Goal: Task Accomplishment & Management: Use online tool/utility

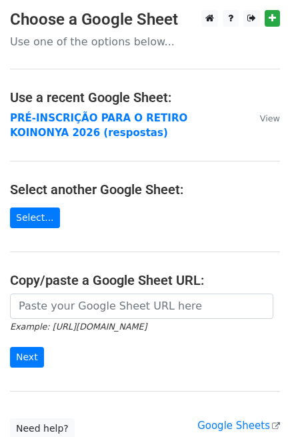
click at [61, 121] on strong "PRÉ-INSCRIÇÃO PARA O RETIRO KOINONYA 2026 (respostas)" at bounding box center [98, 125] width 177 height 27
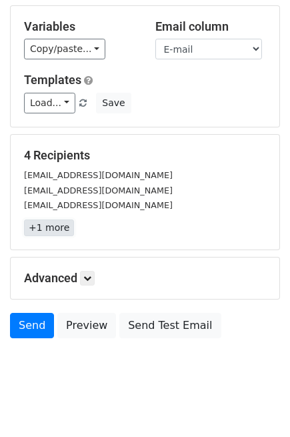
click at [50, 219] on link "+1 more" at bounding box center [49, 227] width 50 height 17
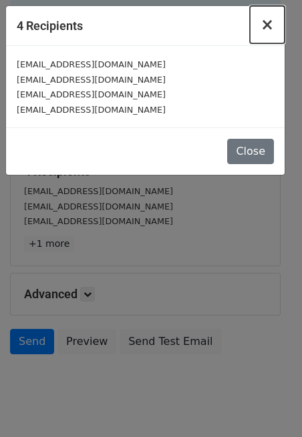
click at [266, 27] on span "×" at bounding box center [266, 24] width 13 height 19
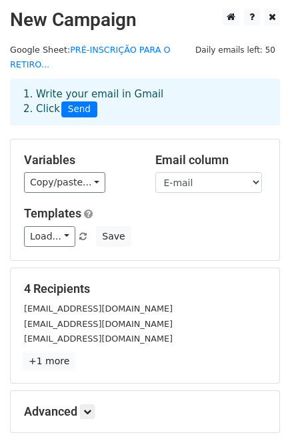
scroll to position [0, 0]
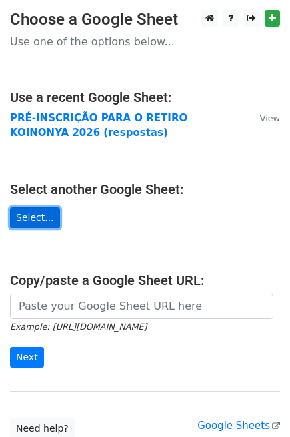
click at [35, 227] on link "Select..." at bounding box center [35, 217] width 50 height 21
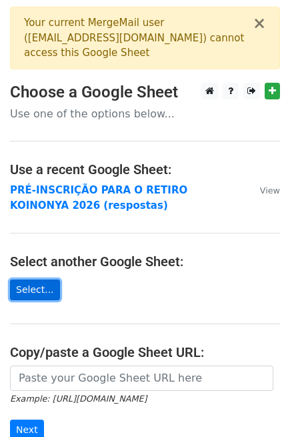
click at [49, 290] on link "Select..." at bounding box center [35, 290] width 50 height 21
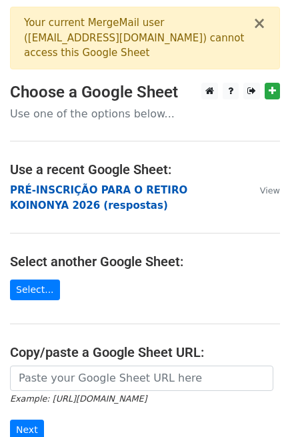
click at [132, 184] on strong "PRÉ-INSCRIÇÃO PARA O RETIRO KOINONYA 2026 (respostas)" at bounding box center [98, 197] width 177 height 27
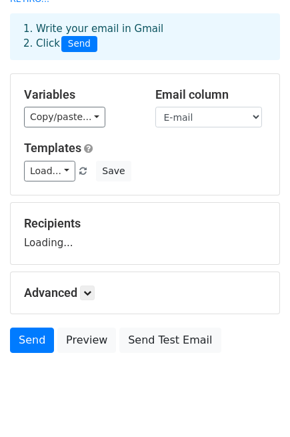
scroll to position [81, 0]
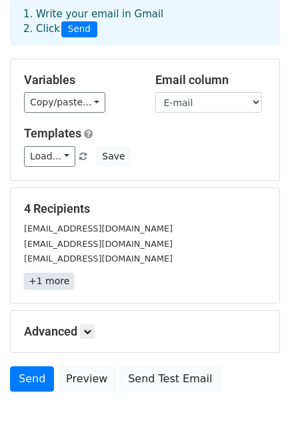
click at [62, 273] on link "+1 more" at bounding box center [49, 281] width 50 height 17
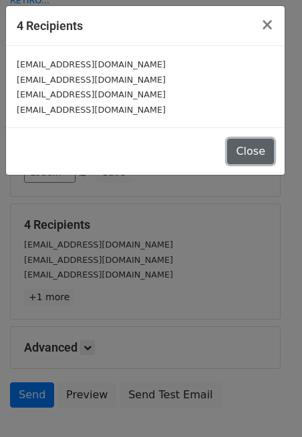
click at [264, 147] on button "Close" at bounding box center [250, 151] width 47 height 25
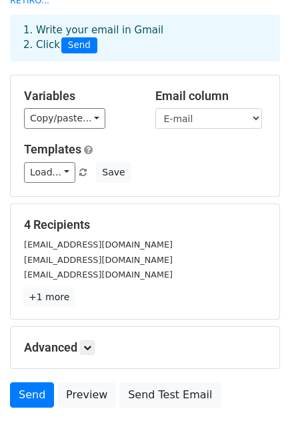
scroll to position [0, 0]
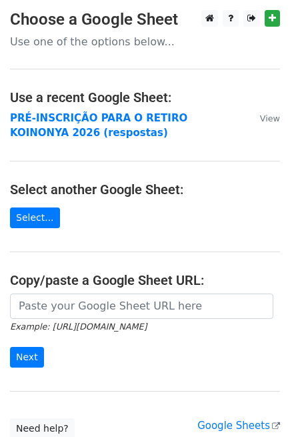
click at [87, 42] on p "Use one of the options below..." at bounding box center [145, 42] width 270 height 14
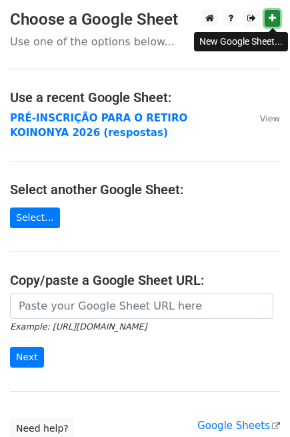
click at [269, 19] on icon at bounding box center [272, 17] width 7 height 9
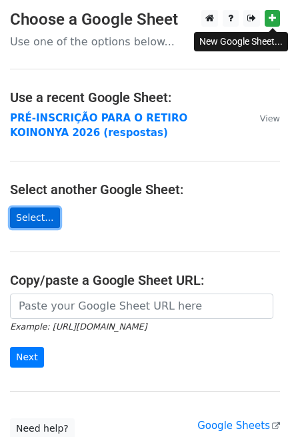
click at [31, 219] on link "Select..." at bounding box center [35, 217] width 50 height 21
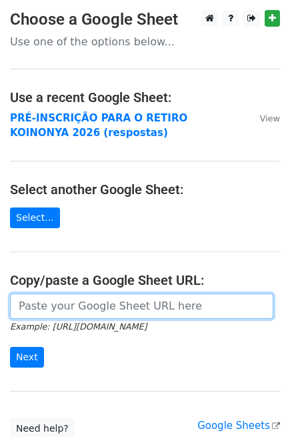
click at [99, 306] on input "url" at bounding box center [142, 306] width 264 height 25
paste input "https://docs.google.com/spreadsheets/d/1flat5pCwTHiXX5K77sNPgI22qlN1iD2qdlySC70…"
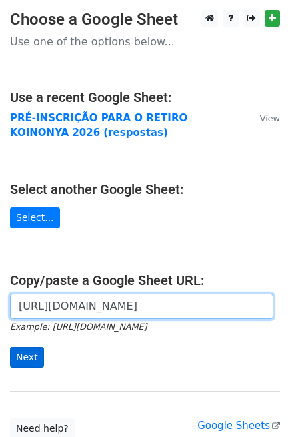
type input "https://docs.google.com/spreadsheets/d/1flat5pCwTHiXX5K77sNPgI22qlN1iD2qdlySC70…"
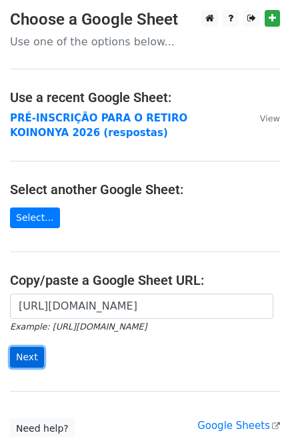
scroll to position [0, 0]
click at [27, 355] on input "Next" at bounding box center [27, 357] width 34 height 21
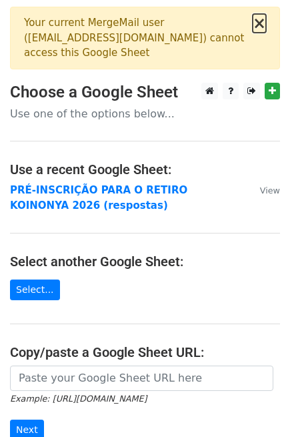
click at [260, 27] on button "×" at bounding box center [259, 23] width 13 height 16
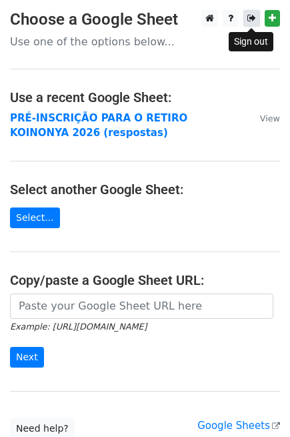
click at [247, 19] on icon at bounding box center [251, 17] width 9 height 9
click at [251, 21] on icon at bounding box center [251, 17] width 9 height 9
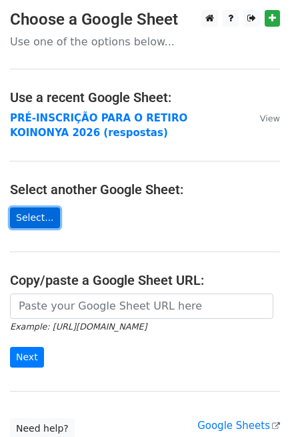
click at [27, 225] on link "Select..." at bounding box center [35, 217] width 50 height 21
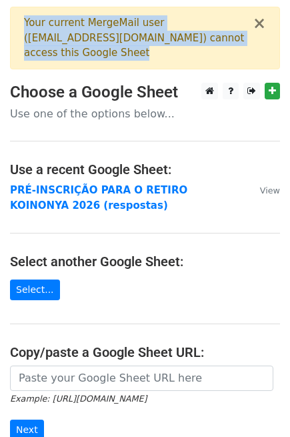
drag, startPoint x: 25, startPoint y: 18, endPoint x: 130, endPoint y: 60, distance: 112.9
click at [130, 60] on div "Your current MergeMail user ( [EMAIL_ADDRESS][DOMAIN_NAME] ) cannot access this…" at bounding box center [138, 37] width 229 height 45
click at [254, 20] on div "× Your current MergeMail user ( joaoprofetahotmail@gmail.com ) cannot access th…" at bounding box center [145, 38] width 270 height 63
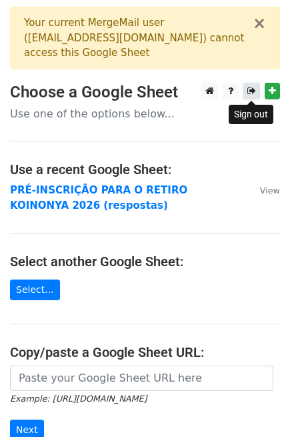
click at [249, 94] on icon at bounding box center [251, 90] width 9 height 9
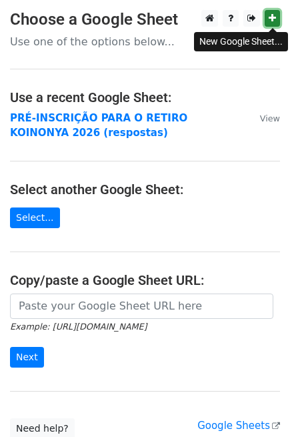
click at [272, 19] on icon at bounding box center [272, 17] width 7 height 9
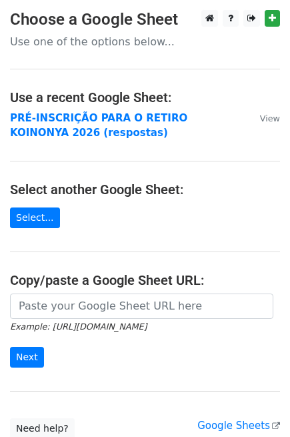
click at [95, 49] on main "Choose a Google Sheet Use one of the options below... Use a recent Google Sheet…" at bounding box center [145, 224] width 290 height 429
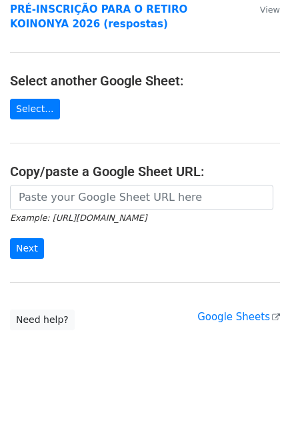
scroll to position [109, 0]
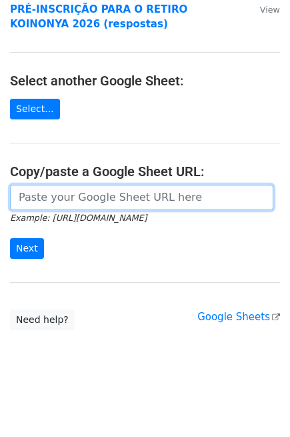
click at [156, 185] on input "url" at bounding box center [142, 197] width 264 height 25
type input "https://docs.google.com/spreadsheets/d/1flat5pCwTHiXX5K77sNPgI22qlN1iD2qdlySC70…"
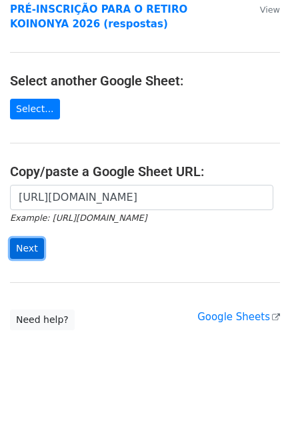
click at [33, 254] on input "Next" at bounding box center [27, 248] width 34 height 21
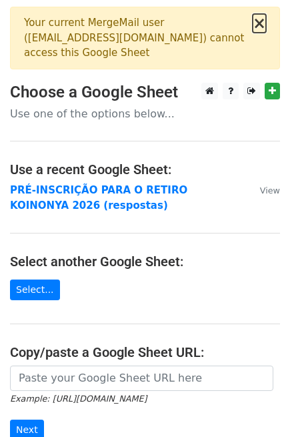
click at [256, 21] on button "×" at bounding box center [259, 23] width 13 height 16
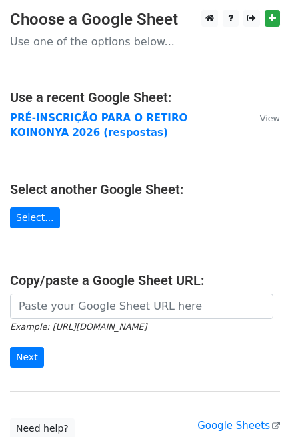
drag, startPoint x: 171, startPoint y: 113, endPoint x: 230, endPoint y: 54, distance: 83.0
click at [230, 55] on main "Choose a Google Sheet Use one of the options below... Use a recent Google Sheet…" at bounding box center [145, 224] width 290 height 429
click at [239, 18] on div at bounding box center [238, 18] width 83 height 17
click at [243, 15] on link at bounding box center [251, 18] width 17 height 17
click at [42, 217] on link "Select..." at bounding box center [35, 217] width 50 height 21
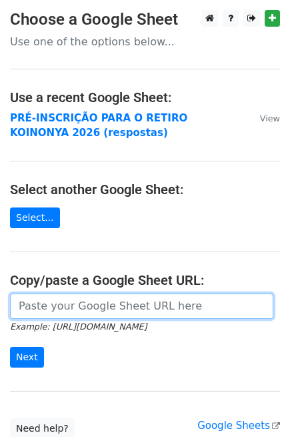
click at [65, 307] on input "url" at bounding box center [142, 306] width 264 height 25
click at [69, 317] on input "url" at bounding box center [142, 306] width 264 height 25
paste input "https://docs.google.com/spreadsheets/d/1flat5pCwTHiXX5K77sNPgI22qlN1iD2qdlySC70…"
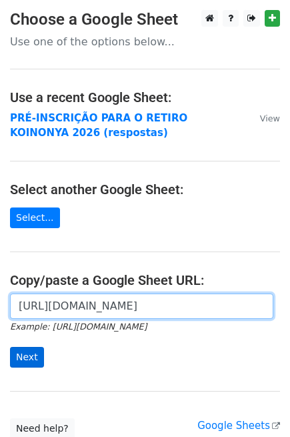
type input "https://docs.google.com/spreadsheets/d/1flat5pCwTHiXX5K77sNPgI22qlN1iD2qdlySC70…"
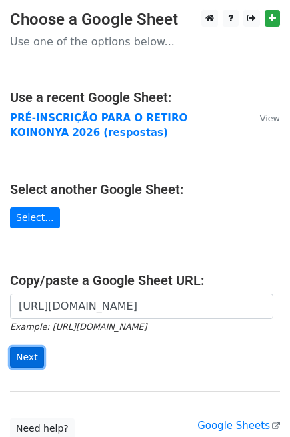
click at [33, 352] on input "Next" at bounding box center [27, 357] width 34 height 21
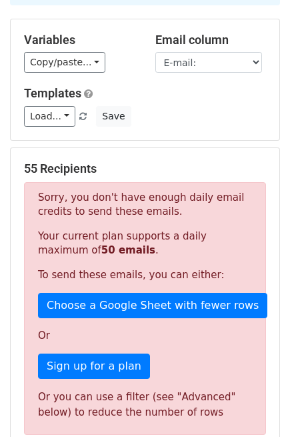
scroll to position [148, 0]
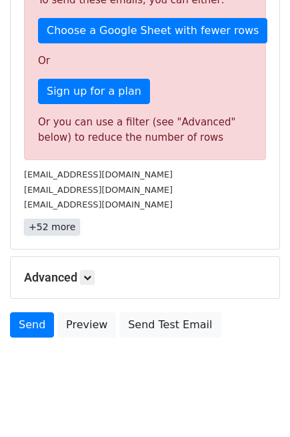
click at [57, 219] on link "+52 more" at bounding box center [52, 227] width 56 height 17
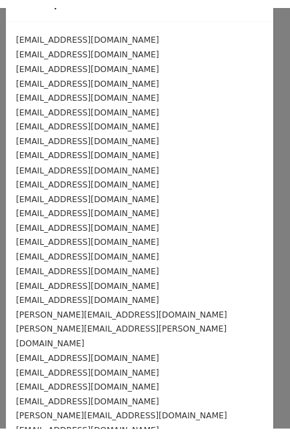
scroll to position [0, 0]
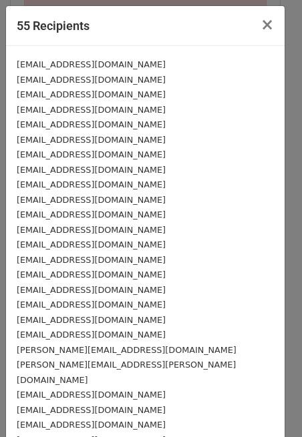
drag, startPoint x: 274, startPoint y: 20, endPoint x: 266, endPoint y: 23, distance: 8.7
click at [272, 21] on div "55 Recipients × [EMAIL_ADDRESS][DOMAIN_NAME] [EMAIL_ADDRESS][DOMAIN_NAME] [EMAI…" at bounding box center [151, 218] width 302 height 437
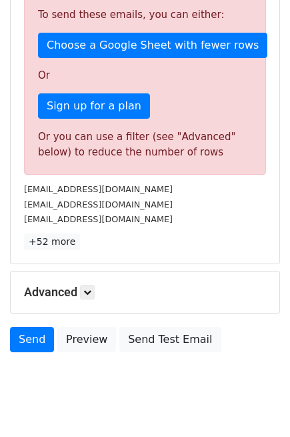
click at [265, 24] on div "Sorry, you don't have enough daily email credits to send these emails. Your cur…" at bounding box center [145, 48] width 242 height 253
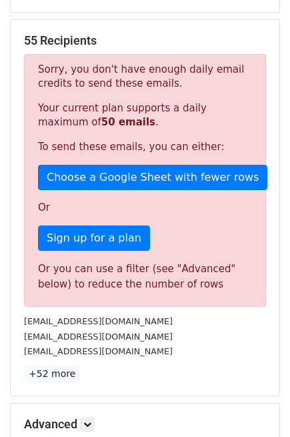
scroll to position [233, 0]
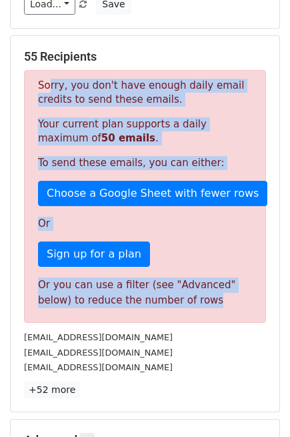
drag, startPoint x: 43, startPoint y: 71, endPoint x: 231, endPoint y: 292, distance: 290.5
click at [231, 292] on div "Sorry, you don't have enough daily email credits to send these emails. Your cur…" at bounding box center [145, 196] width 242 height 253
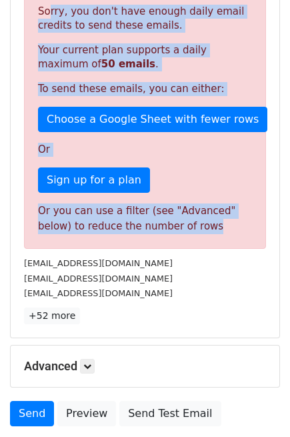
click at [201, 167] on p "Sign up for a plan" at bounding box center [145, 179] width 214 height 25
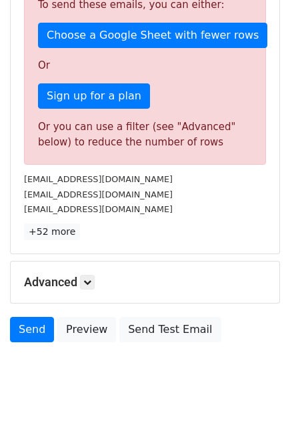
scroll to position [396, 0]
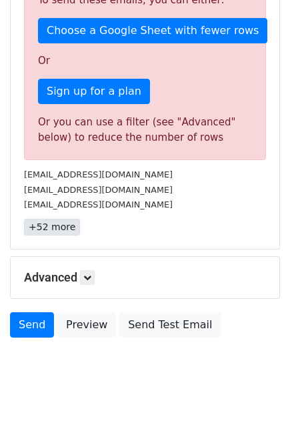
click at [66, 219] on link "+52 more" at bounding box center [52, 227] width 56 height 17
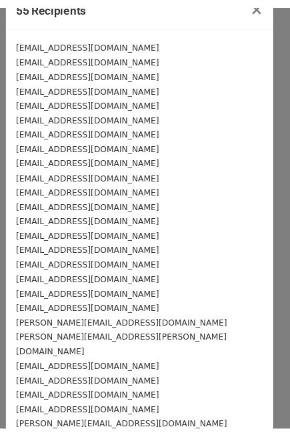
scroll to position [0, 0]
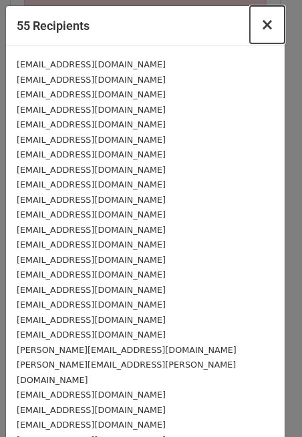
click at [260, 21] on span "×" at bounding box center [266, 24] width 13 height 19
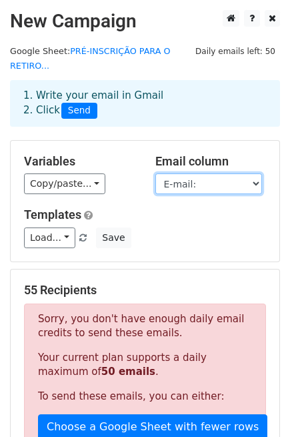
click at [201, 177] on select "Carimbo de data/hora Nome: Idade: Column 10 Número para contato: E-mail: Qual […" at bounding box center [208, 183] width 107 height 21
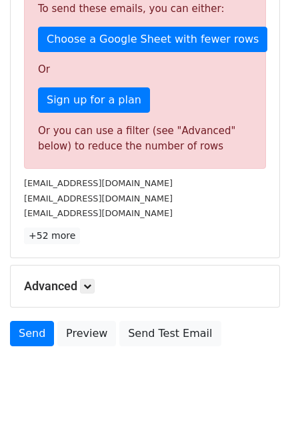
scroll to position [396, 0]
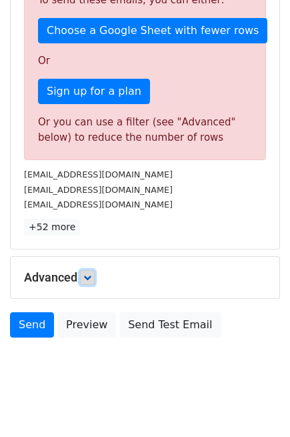
click at [91, 270] on link at bounding box center [87, 277] width 15 height 15
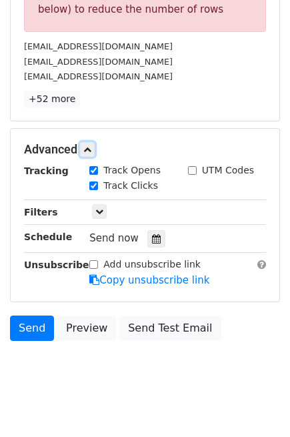
scroll to position [527, 0]
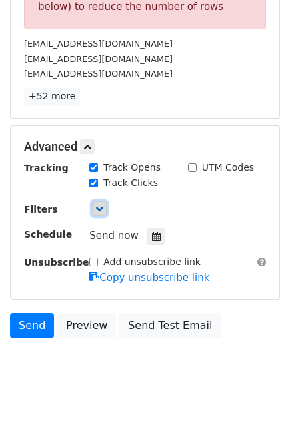
click at [106, 201] on link at bounding box center [99, 208] width 15 height 15
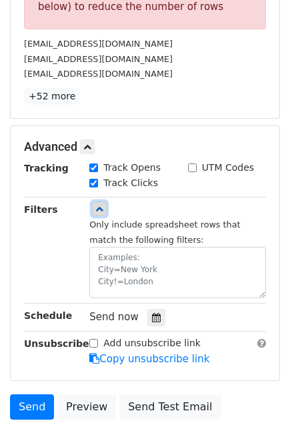
click at [106, 201] on link at bounding box center [99, 208] width 15 height 15
